Goal: Information Seeking & Learning: Learn about a topic

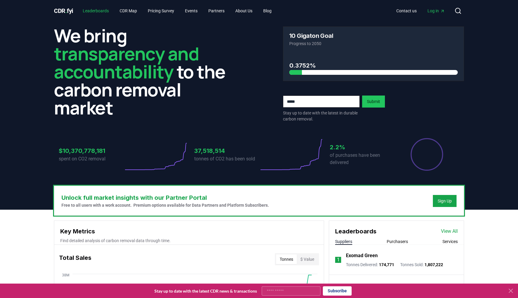
click at [109, 11] on link "Leaderboards" at bounding box center [96, 10] width 36 height 11
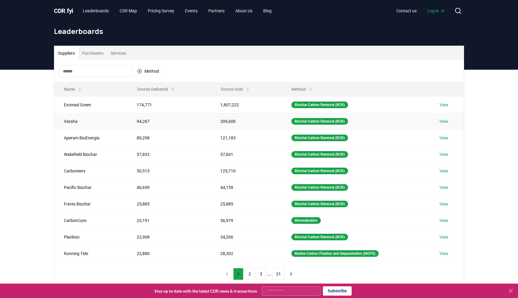
click at [448, 123] on link "View" at bounding box center [444, 121] width 9 height 6
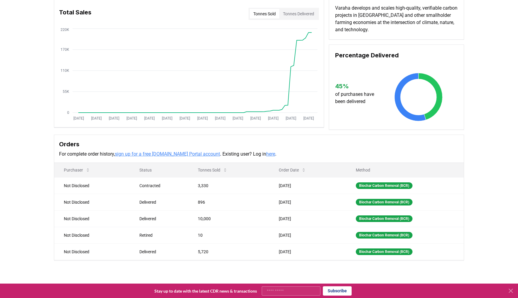
scroll to position [47, 0]
drag, startPoint x: 277, startPoint y: 218, endPoint x: 299, endPoint y: 218, distance: 21.9
click at [299, 218] on td "Jul 01, 2025" at bounding box center [307, 218] width 77 height 17
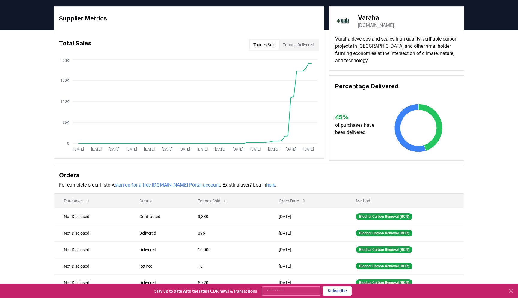
scroll to position [0, 0]
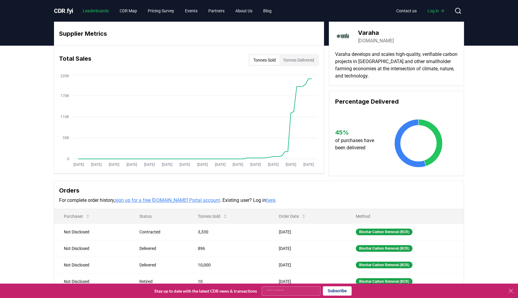
click at [97, 11] on link "Leaderboards" at bounding box center [96, 10] width 36 height 11
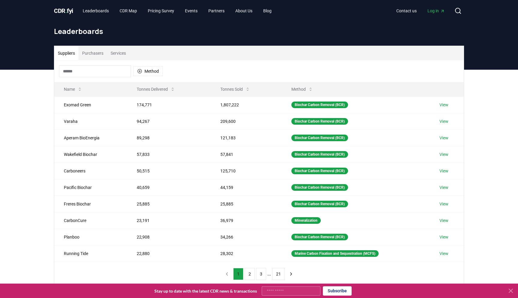
click at [105, 53] on button "Purchasers" at bounding box center [93, 53] width 29 height 14
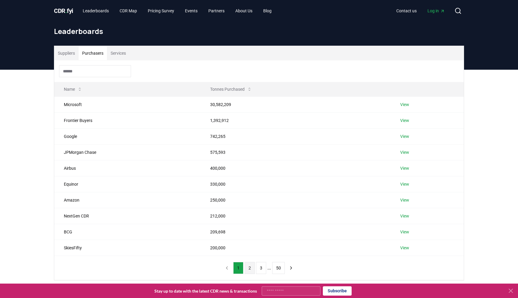
click at [247, 270] on button "2" at bounding box center [250, 268] width 10 height 12
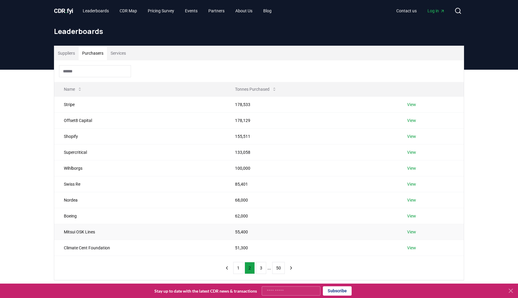
click at [414, 232] on link "View" at bounding box center [411, 232] width 9 height 6
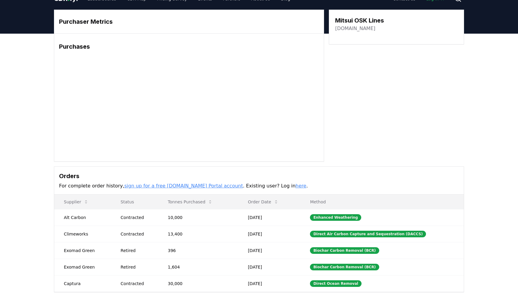
scroll to position [8, 0]
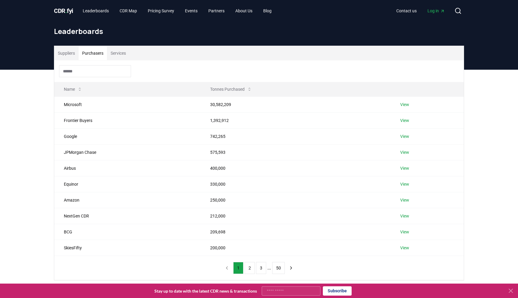
click at [99, 52] on button "Purchasers" at bounding box center [93, 53] width 29 height 14
click at [129, 60] on div at bounding box center [259, 71] width 410 height 22
click at [125, 58] on button "Services" at bounding box center [118, 53] width 23 height 14
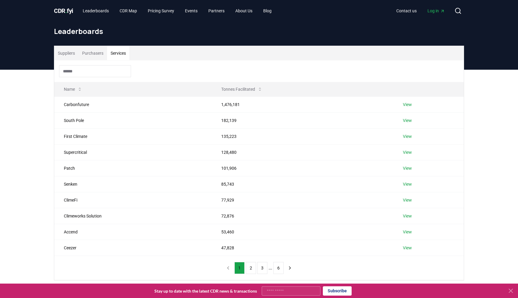
click at [101, 54] on button "Purchasers" at bounding box center [93, 53] width 29 height 14
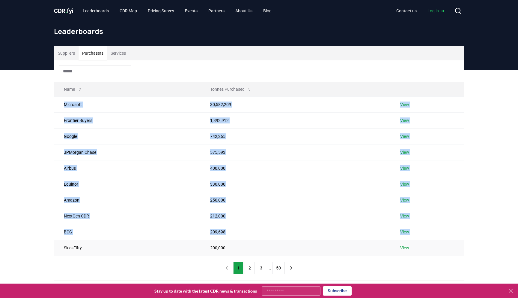
drag, startPoint x: 65, startPoint y: 105, endPoint x: 85, endPoint y: 240, distance: 136.5
click at [85, 240] on tbody "Microsoft 30,582,209 View Frontier Buyers 1,392,912 View Google 742,265 View JP…" at bounding box center [259, 175] width 410 height 159
click at [85, 240] on td "SkiesFifty" at bounding box center [127, 247] width 146 height 16
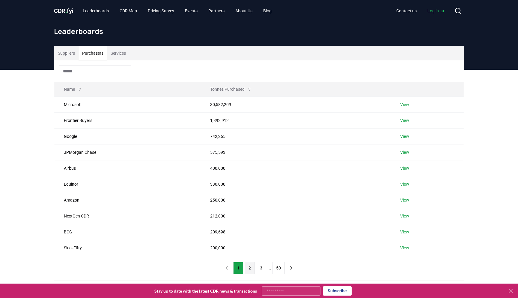
click at [248, 265] on button "2" at bounding box center [250, 268] width 10 height 12
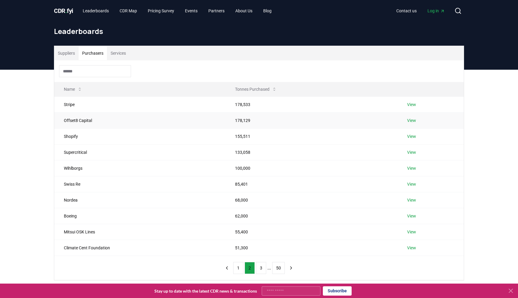
click at [415, 120] on link "View" at bounding box center [411, 120] width 9 height 6
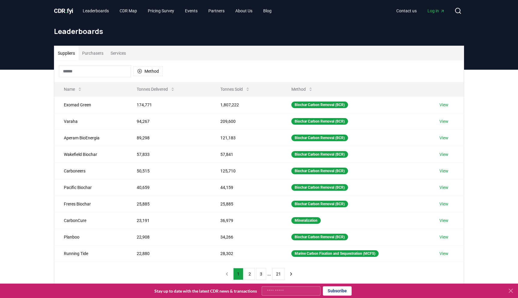
click at [100, 55] on button "Purchasers" at bounding box center [93, 53] width 29 height 14
